Goal: Task Accomplishment & Management: Complete application form

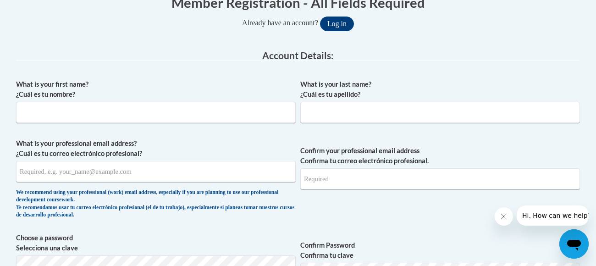
scroll to position [202, 0]
click at [34, 114] on input "What is your first name? ¿Cuál es tu nombre?" at bounding box center [155, 112] width 279 height 21
type input "[PERSON_NAME]"
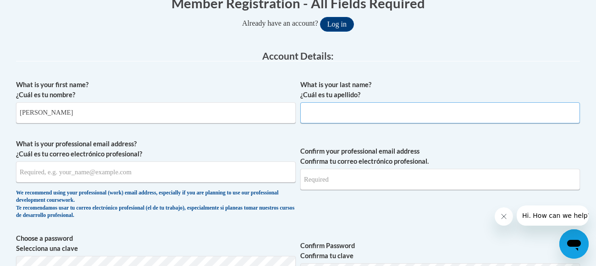
type input "[PERSON_NAME]"
type input "[EMAIL_ADDRESS][DOMAIN_NAME]"
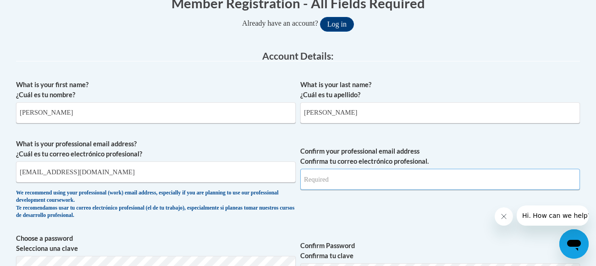
type input "[EMAIL_ADDRESS][DOMAIN_NAME]"
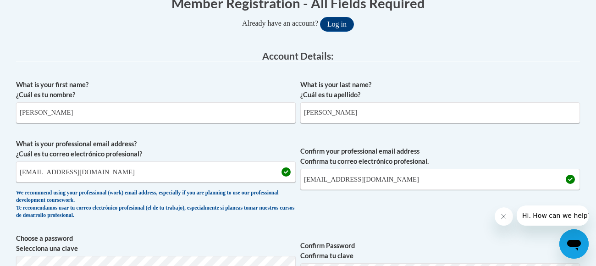
click at [218, 142] on label "What is your professional email address? ¿Cuál es tu correo electrónico profesi…" at bounding box center [155, 149] width 279 height 20
click at [218, 161] on input "[EMAIL_ADDRESS][DOMAIN_NAME]" at bounding box center [155, 171] width 279 height 21
click at [391, 222] on span "Confirm your professional email address Confirma tu correo electrónico profesio…" at bounding box center [439, 181] width 279 height 85
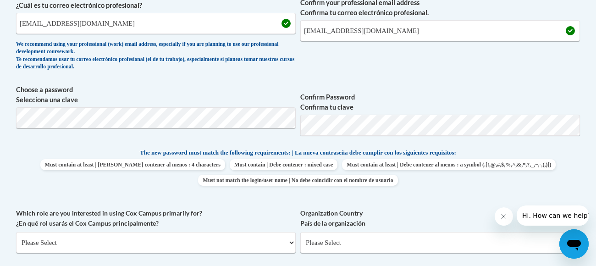
scroll to position [367, 0]
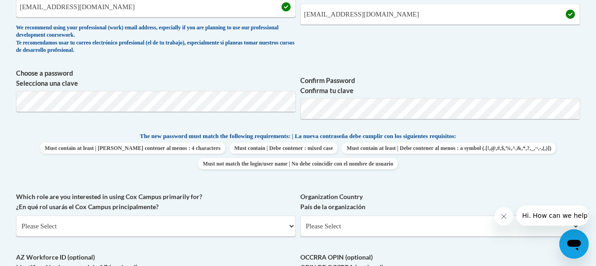
click at [415, 185] on div "What is your first name? ¿Cuál es tu nombre? [PERSON_NAME] What is your last na…" at bounding box center [298, 119] width 564 height 418
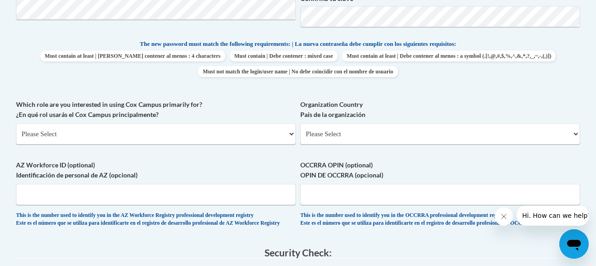
scroll to position [477, 0]
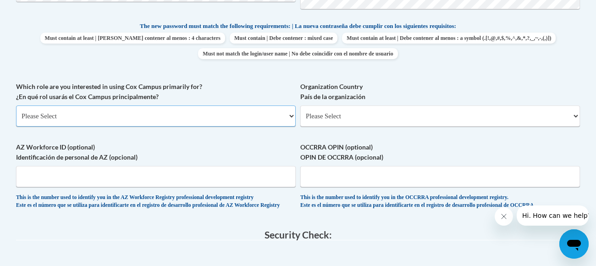
click at [102, 114] on select "Please Select College/University | Colegio/Universidad Community/Nonprofit Part…" at bounding box center [155, 115] width 279 height 21
select select "fbf2d438-af2f-41f8-98f1-81c410e29de3"
click at [16, 105] on select "Please Select College/University | Colegio/Universidad Community/Nonprofit Part…" at bounding box center [155, 115] width 279 height 21
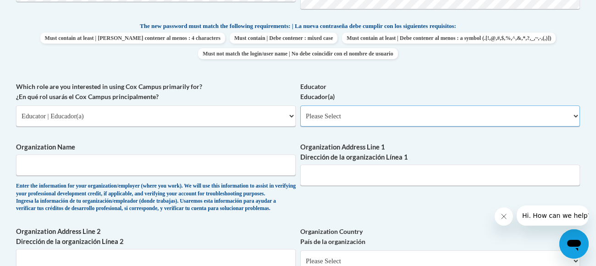
click at [344, 117] on select "Please Select Early Learning/Daycare Teacher/Family Home Care Provider | Maestr…" at bounding box center [439, 115] width 279 height 21
select select "5e2af403-4f2c-4e49-a02f-103e55d7b75b"
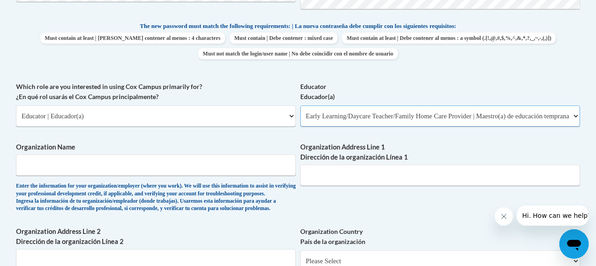
click at [300, 105] on select "Please Select Early Learning/Daycare Teacher/Family Home Care Provider | Maestr…" at bounding box center [439, 115] width 279 height 21
click at [73, 165] on input "Organization Name" at bounding box center [155, 164] width 279 height 21
type input "kara's daycare"
type input "3900 n. Ft. Grant"
click at [342, 216] on div "What is your first name? ¿Cuál es tu nombre? [PERSON_NAME] What is your last na…" at bounding box center [298, 81] width 564 height 563
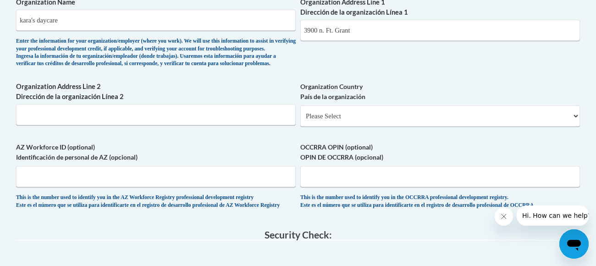
scroll to position [623, 0]
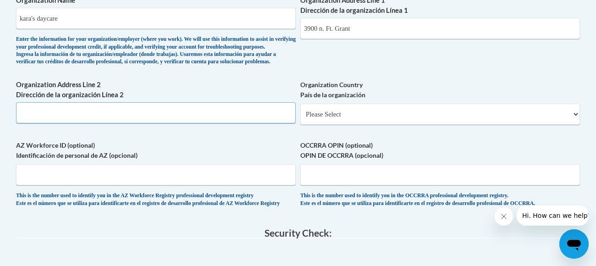
click at [38, 123] on input "Organization Address Line 2 Dirección de la organización Línea 2" at bounding box center [155, 112] width 279 height 21
click at [54, 123] on input "Organization Address Line 2 Dirección de la organización Línea 2" at bounding box center [155, 112] width 279 height 21
type input "3900 n. ft. grant"
click at [240, 158] on label "AZ Workforce ID (optional) Identificación de personal de AZ (opcional)" at bounding box center [155, 150] width 279 height 20
click at [240, 164] on input "AZ Workforce ID (optional) Identificación de personal de AZ (opcional)" at bounding box center [155, 174] width 279 height 21
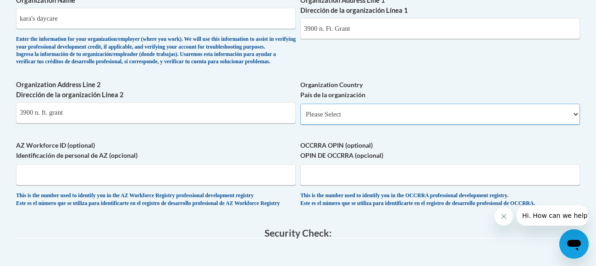
click at [369, 125] on select "Please Select [GEOGRAPHIC_DATA] | [GEOGRAPHIC_DATA] Outside of [GEOGRAPHIC_DATA…" at bounding box center [439, 114] width 279 height 21
select select "ad49bcad-a171-4b2e-b99c-48b446064914"
click at [300, 118] on select "Please Select [GEOGRAPHIC_DATA] | [GEOGRAPHIC_DATA] Outside of [GEOGRAPHIC_DATA…" at bounding box center [439, 114] width 279 height 21
select select
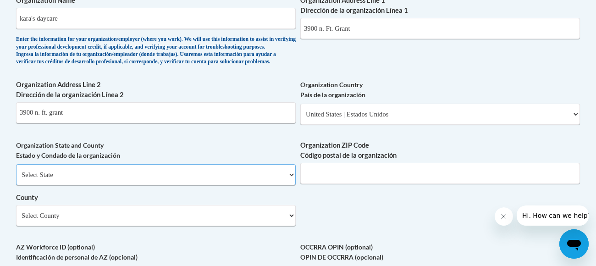
click at [165, 185] on select "Select State [US_STATE] [US_STATE] [US_STATE] [US_STATE] [US_STATE] [US_STATE] …" at bounding box center [155, 174] width 279 height 21
select select "[US_STATE]"
click at [16, 179] on select "Select State [US_STATE] [US_STATE] [US_STATE] [US_STATE] [US_STATE] [US_STATE] …" at bounding box center [155, 174] width 279 height 21
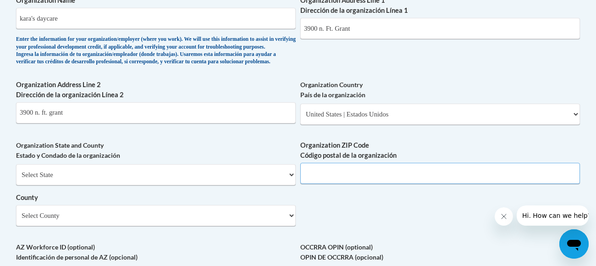
click at [369, 184] on input "Organization ZIP Code Código postal de la organización" at bounding box center [439, 173] width 279 height 21
type input "85643"
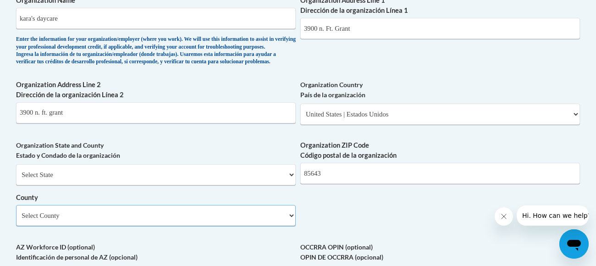
click at [103, 226] on select "Select County Apache Cochise Coconino Gila [PERSON_NAME] Maricopa Mohave Navajo…" at bounding box center [155, 215] width 279 height 21
select select "Cochise"
click at [16, 219] on select "Select County Apache Cochise Coconino Gila [PERSON_NAME] Maricopa Mohave Navajo…" at bounding box center [155, 215] width 279 height 21
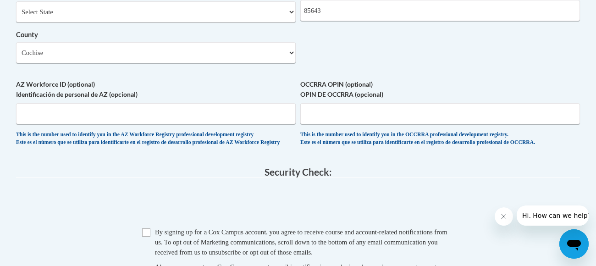
scroll to position [788, 0]
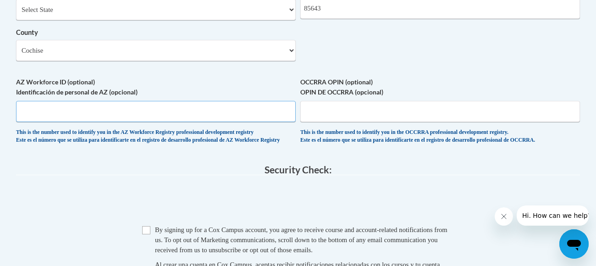
click at [37, 122] on input "AZ Workforce ID (optional) Identificación de personal de AZ (opcional)" at bounding box center [155, 111] width 279 height 21
click at [33, 122] on input "AZ Workforce ID (optional) Identificación de personal de AZ (opcional)" at bounding box center [155, 111] width 279 height 21
type input "[PHONE_NUMBER]"
click at [131, 220] on span "0cAFcWeA65A8h8cvBTJQc82GTjIekGBCXYu-4git_u8ezIofT2VZeeydaL080u-ni_6PqMiGiUdMhzh…" at bounding box center [298, 202] width 564 height 36
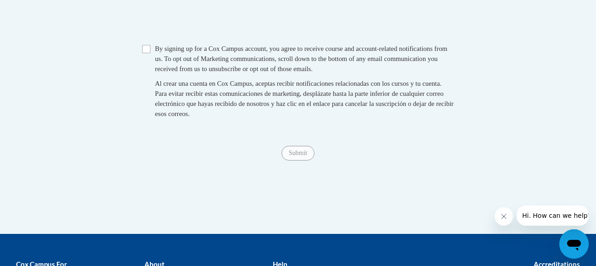
scroll to position [971, 0]
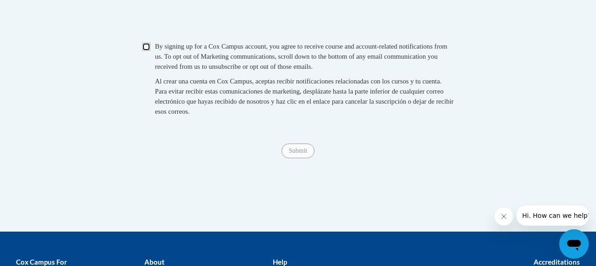
click at [146, 51] on input "Checkbox" at bounding box center [146, 47] width 8 height 8
checkbox input "true"
click at [301, 158] on input "Submit" at bounding box center [297, 150] width 33 height 15
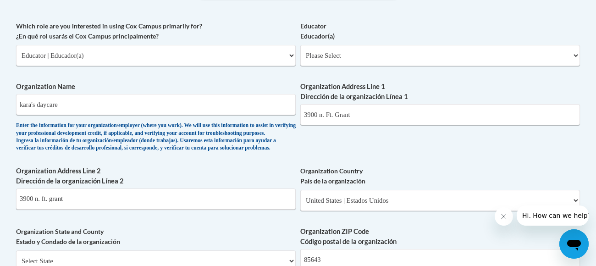
scroll to position [882, 0]
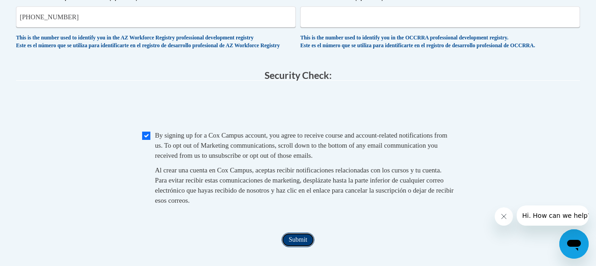
click at [293, 247] on input "Submit" at bounding box center [297, 239] width 33 height 15
click at [156, 49] on div "This is the number used to identify you in the AZ Workforce Registry profession…" at bounding box center [155, 41] width 279 height 15
click at [330, 27] on input "OCCRRA OPIN (optional) OPIN DE OCCRRA (opcional)" at bounding box center [439, 16] width 279 height 21
